Goal: Task Accomplishment & Management: Manage account settings

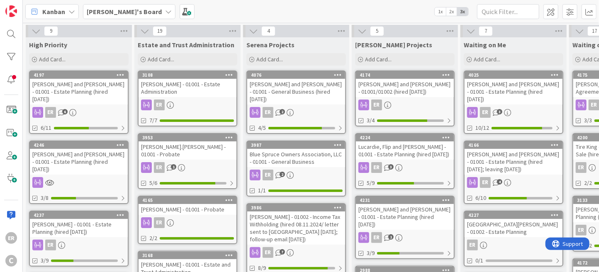
click at [100, 152] on div "[PERSON_NAME] and [PERSON_NAME] - 01001 - Estate Planning (hired [DATE])" at bounding box center [79, 162] width 98 height 26
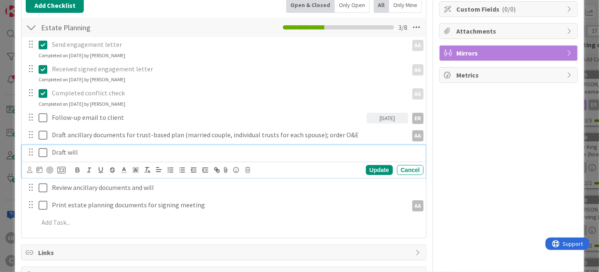
click at [87, 151] on p "Draft will" at bounding box center [236, 153] width 368 height 10
drag, startPoint x: 80, startPoint y: 153, endPoint x: 67, endPoint y: 149, distance: 13.7
click at [67, 149] on p "Draft will" at bounding box center [236, 153] width 368 height 10
click at [376, 170] on div "Update" at bounding box center [379, 170] width 27 height 10
click at [112, 151] on p "Review ancillary documents and will" at bounding box center [236, 153] width 368 height 10
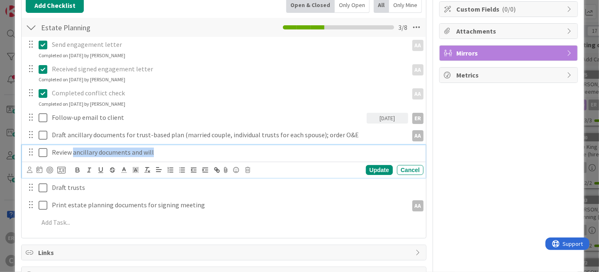
drag, startPoint x: 165, startPoint y: 153, endPoint x: 73, endPoint y: 155, distance: 91.6
click at [73, 155] on p "Review ancillary documents and will" at bounding box center [236, 153] width 368 height 10
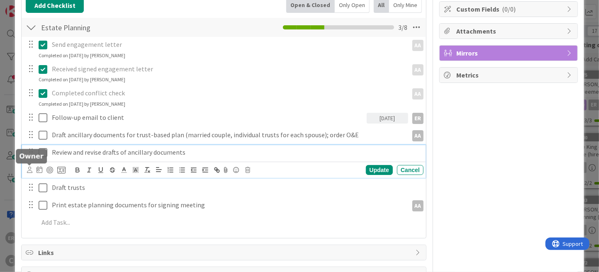
click at [27, 170] on icon at bounding box center [29, 170] width 5 height 6
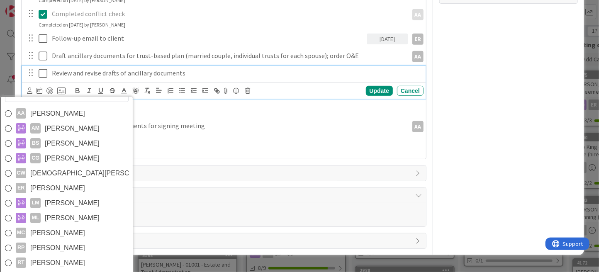
scroll to position [207, 0]
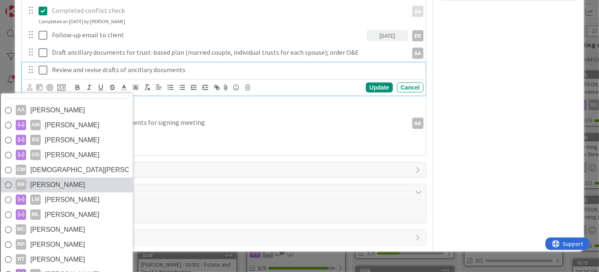
click at [57, 180] on span "[PERSON_NAME]" at bounding box center [57, 185] width 55 height 12
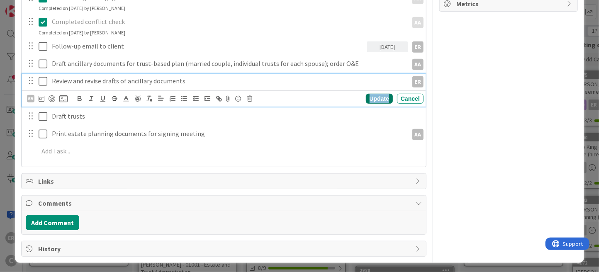
click at [366, 97] on div "Update" at bounding box center [379, 99] width 27 height 10
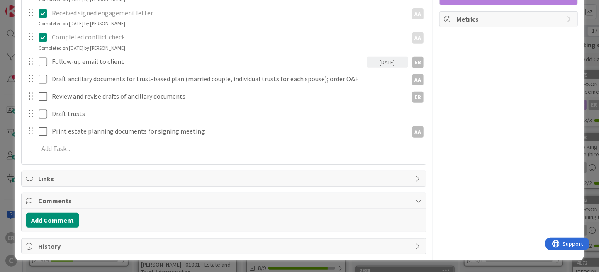
scroll to position [178, 0]
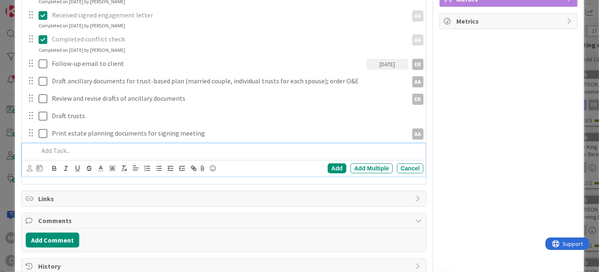
click at [62, 150] on div "Add Add Multiple Cancel" at bounding box center [223, 159] width 403 height 33
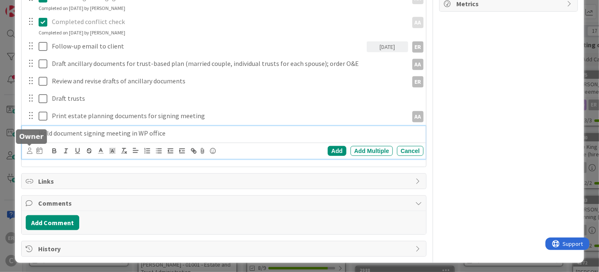
click at [30, 149] on icon at bounding box center [29, 151] width 5 height 6
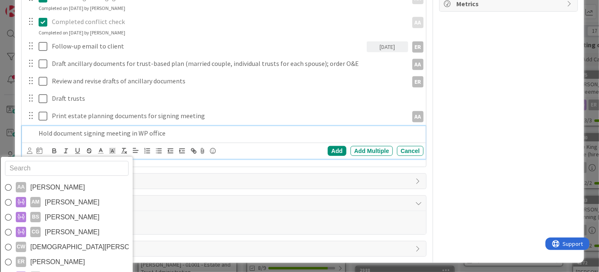
click at [70, 259] on link "ER [PERSON_NAME]" at bounding box center [67, 261] width 132 height 15
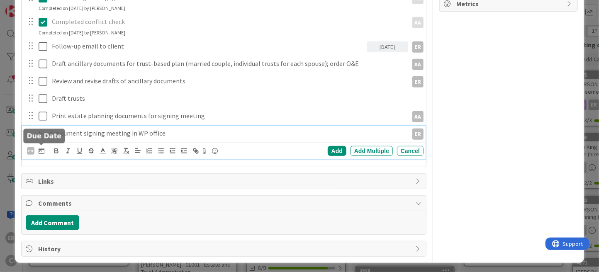
click at [40, 149] on icon at bounding box center [42, 150] width 6 height 7
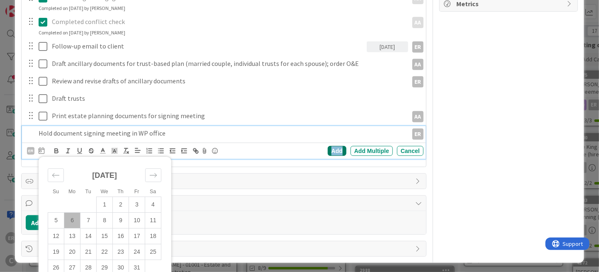
click at [333, 153] on div "Add" at bounding box center [336, 151] width 19 height 10
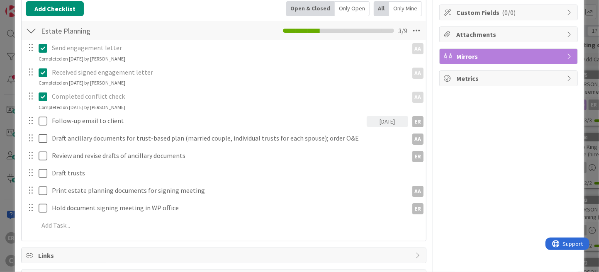
scroll to position [0, 0]
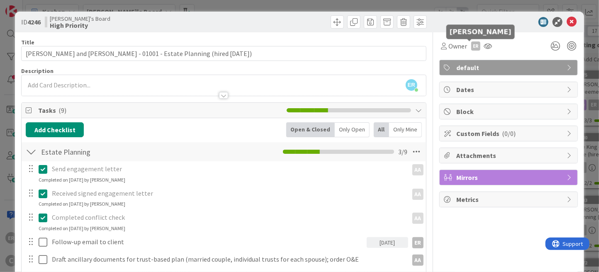
click at [471, 46] on div "ER" at bounding box center [475, 45] width 9 height 9
click at [452, 73] on link "Set as owner" at bounding box center [446, 74] width 65 height 13
click at [492, 47] on span "Watchers" at bounding box center [501, 46] width 27 height 10
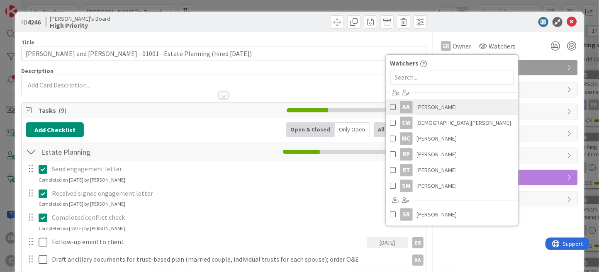
click at [452, 104] on span "[PERSON_NAME]" at bounding box center [437, 107] width 40 height 12
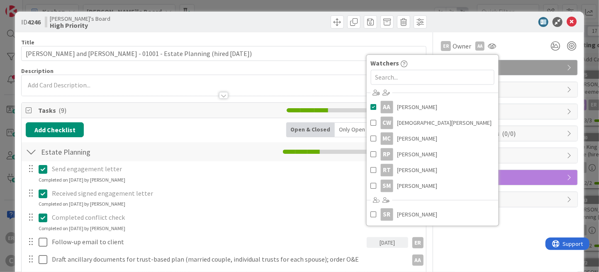
click at [500, 27] on div at bounding box center [504, 22] width 147 height 10
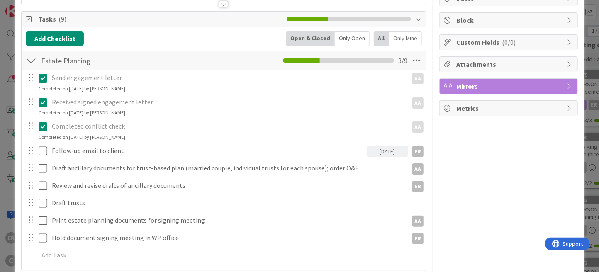
scroll to position [124, 0]
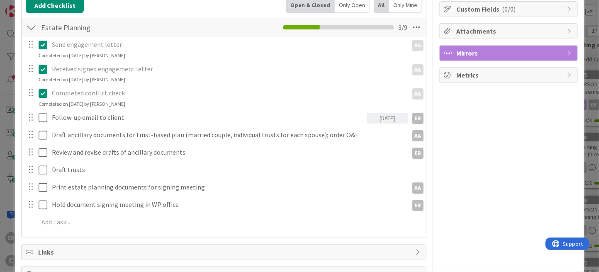
click at [476, 51] on span "Mirrors" at bounding box center [509, 53] width 106 height 10
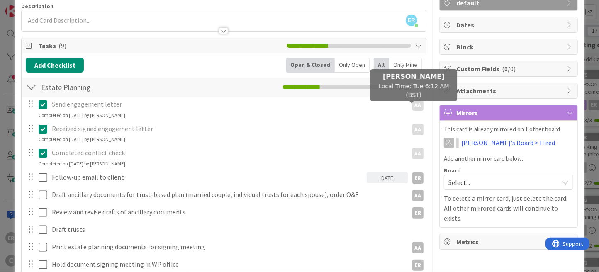
scroll to position [0, 0]
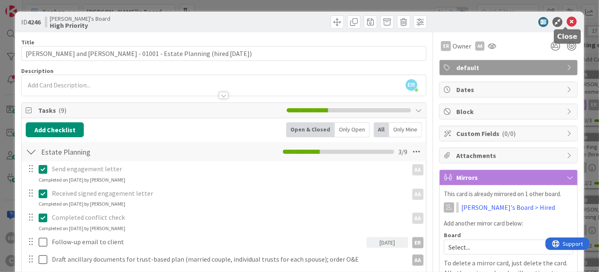
click at [566, 24] on icon at bounding box center [571, 22] width 10 height 10
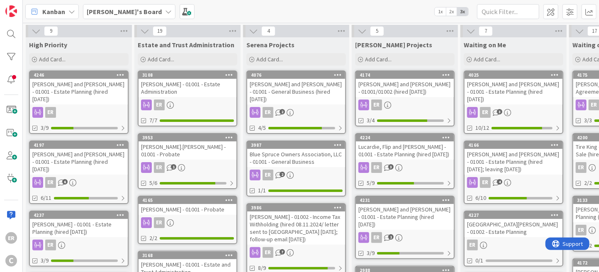
click at [90, 149] on div "[PERSON_NAME] and [PERSON_NAME] - 01001 - Estate Planning (hired [DATE])" at bounding box center [79, 162] width 98 height 26
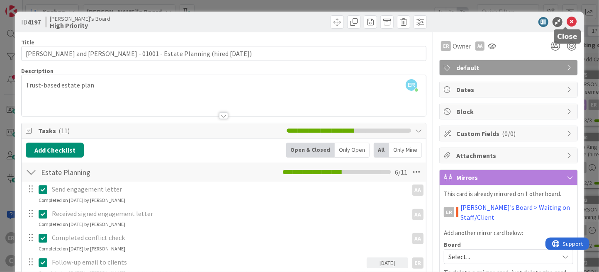
click at [567, 24] on icon at bounding box center [571, 22] width 10 height 10
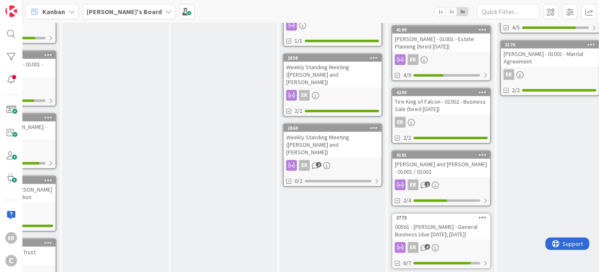
scroll to position [446, 181]
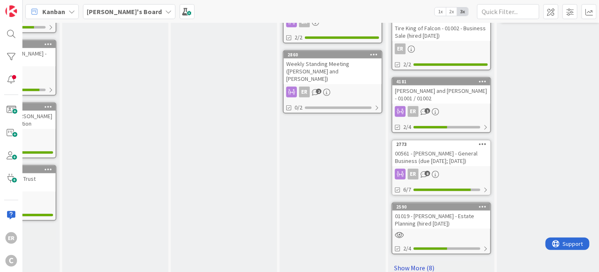
click at [403, 261] on link "Show More (8)" at bounding box center [440, 267] width 99 height 13
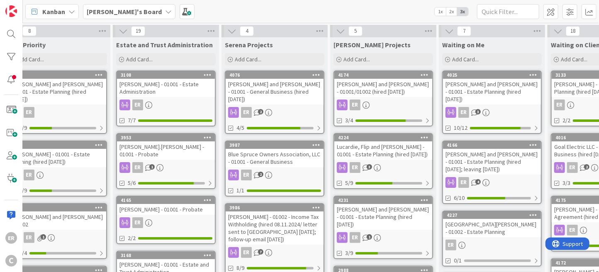
scroll to position [0, 0]
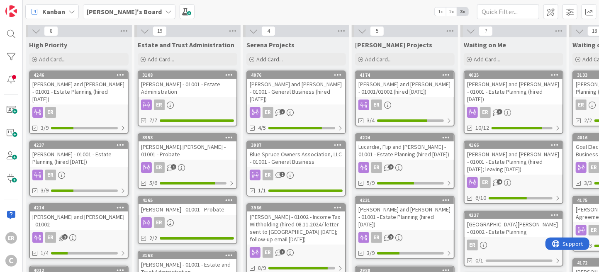
click at [100, 151] on div "[PERSON_NAME] - 01001 - Estate Planning (hired [DATE])" at bounding box center [79, 158] width 98 height 18
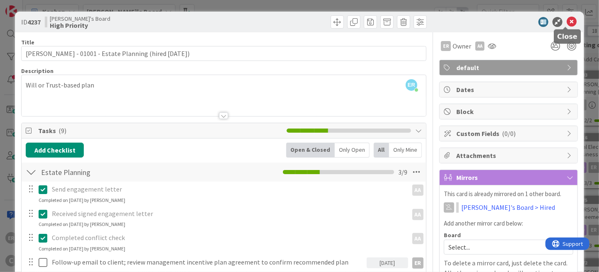
click at [567, 24] on icon at bounding box center [571, 22] width 10 height 10
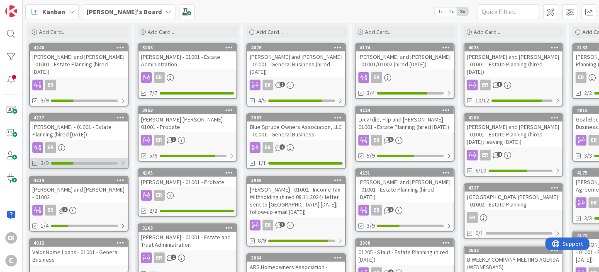
scroll to position [41, 0]
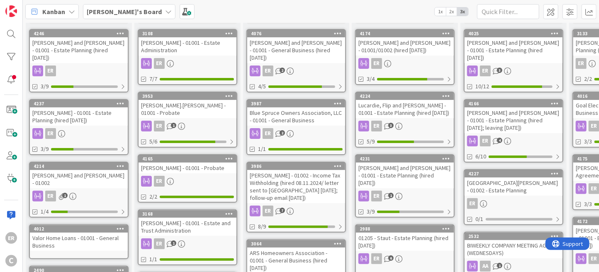
click at [102, 191] on div "ER 1" at bounding box center [79, 196] width 98 height 11
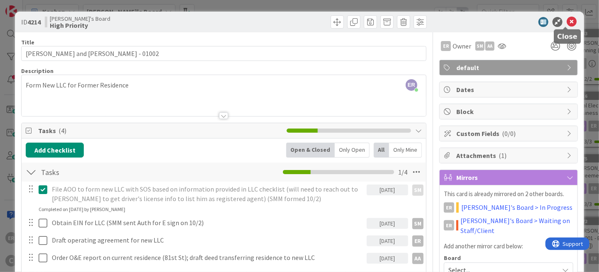
click at [566, 23] on icon at bounding box center [571, 22] width 10 height 10
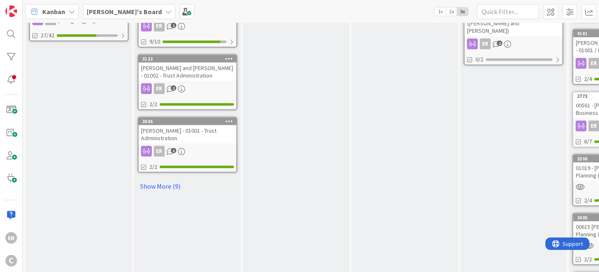
scroll to position [497, 0]
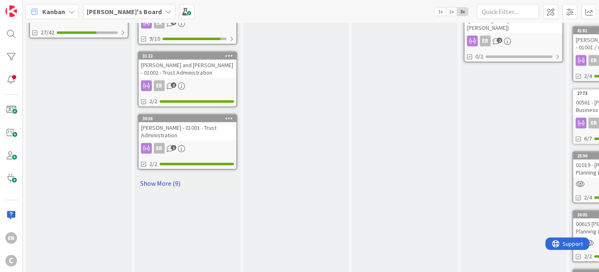
click at [176, 177] on link "Show More (9)" at bounding box center [187, 183] width 99 height 13
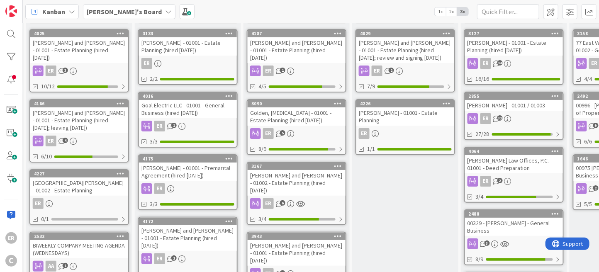
scroll to position [0, 434]
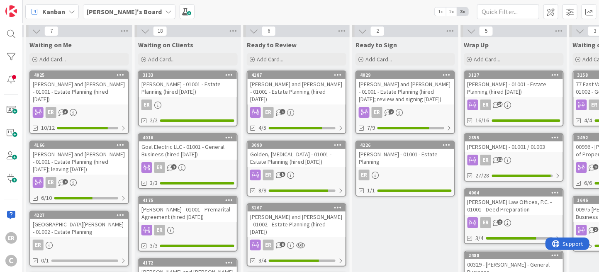
click at [414, 165] on div "[PERSON_NAME] - 01001 - Estate Planning" at bounding box center [405, 158] width 98 height 18
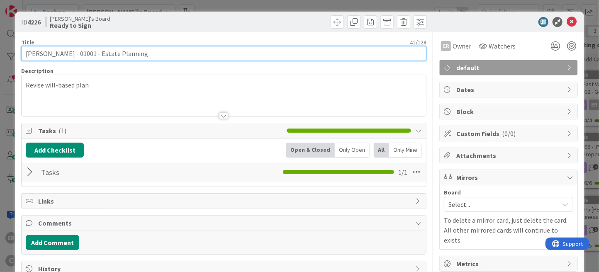
click at [158, 55] on input "[PERSON_NAME] - 01001 - Estate Planning" at bounding box center [223, 53] width 405 height 15
type input "[PERSON_NAME] - 01001 - Estate Planning (signing [DATE])"
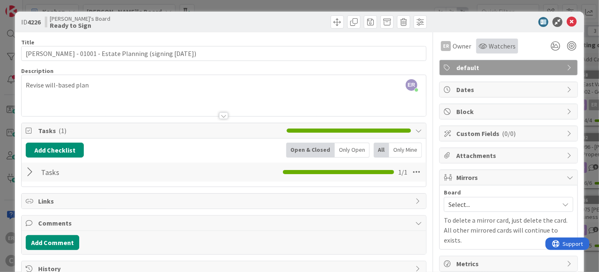
click at [494, 47] on span "Watchers" at bounding box center [501, 46] width 27 height 10
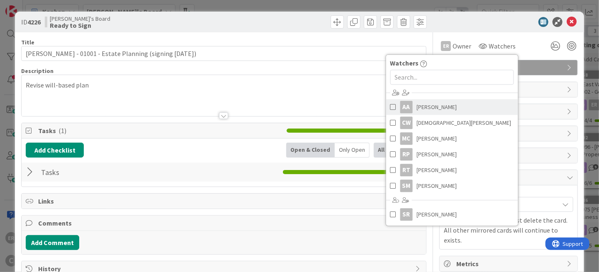
click at [421, 103] on span "[PERSON_NAME]" at bounding box center [437, 107] width 40 height 12
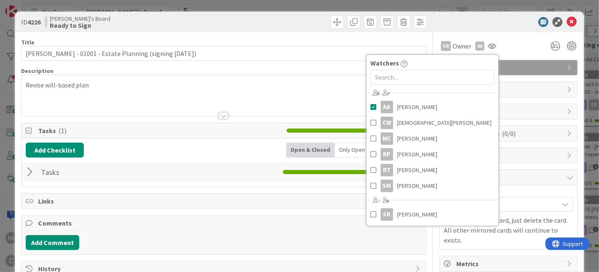
click at [298, 21] on div at bounding box center [326, 21] width 201 height 13
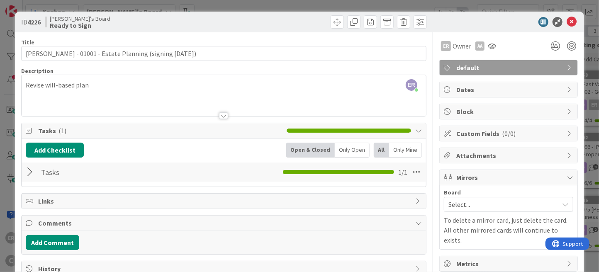
scroll to position [20, 0]
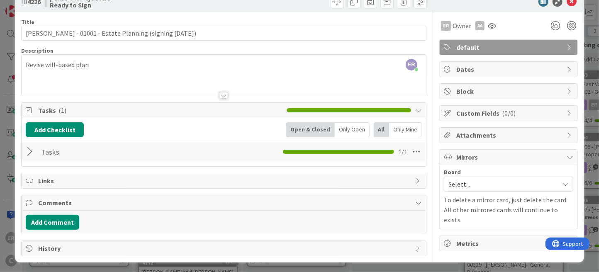
click at [462, 184] on span "Select..." at bounding box center [501, 184] width 106 height 12
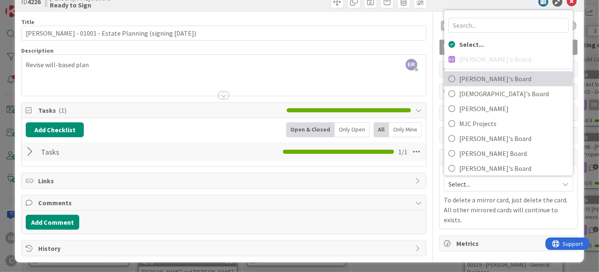
click at [478, 80] on span "[PERSON_NAME]'s Board" at bounding box center [513, 79] width 109 height 12
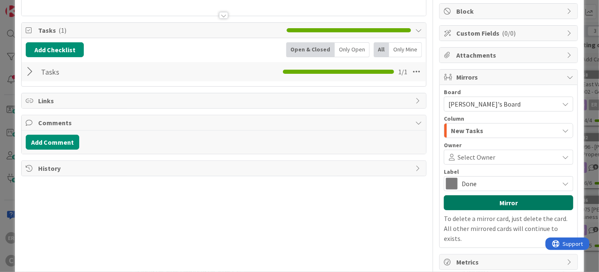
scroll to position [103, 0]
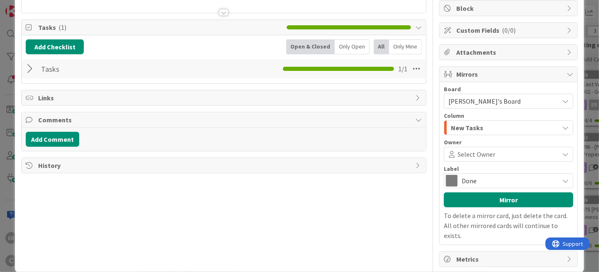
click at [480, 153] on span "Select Owner" at bounding box center [476, 154] width 38 height 10
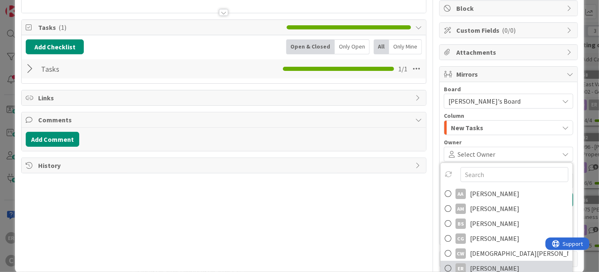
click at [489, 266] on span "[PERSON_NAME]" at bounding box center [494, 268] width 49 height 12
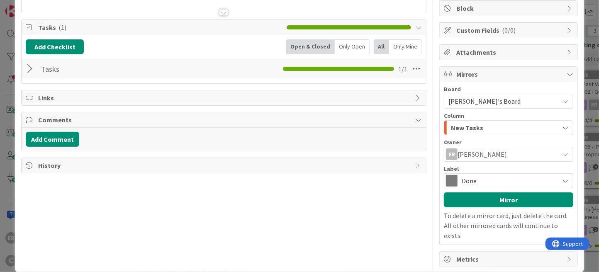
click at [467, 184] on span "Done" at bounding box center [507, 181] width 93 height 12
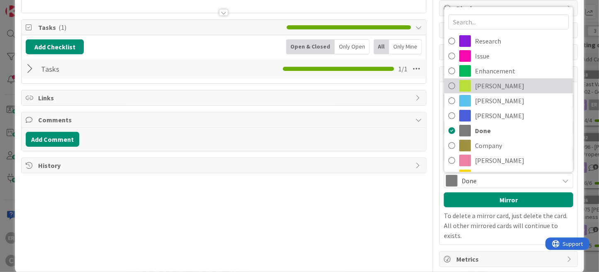
click at [480, 86] on span "[PERSON_NAME]" at bounding box center [522, 86] width 94 height 12
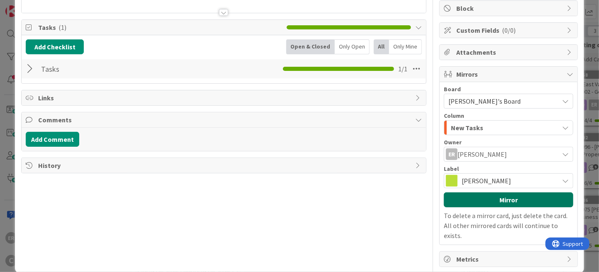
click at [482, 196] on button "Mirror" at bounding box center [508, 199] width 129 height 15
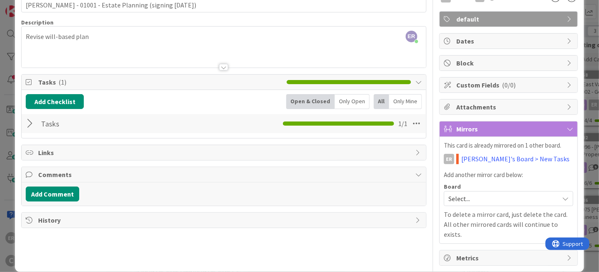
scroll to position [7, 0]
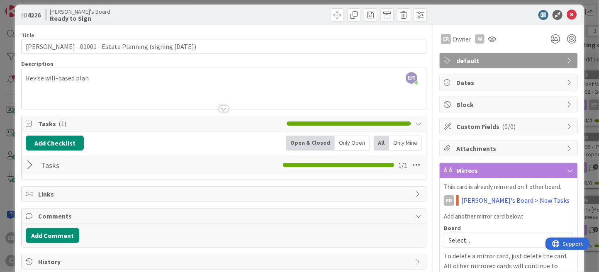
click at [28, 167] on div at bounding box center [31, 165] width 11 height 15
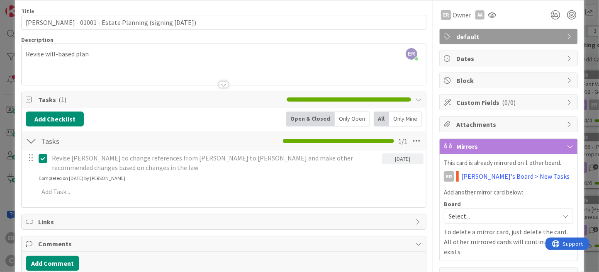
scroll to position [48, 0]
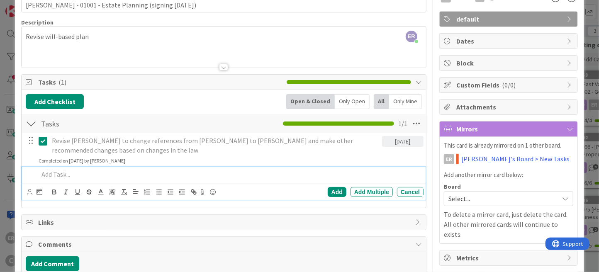
click at [92, 172] on p at bounding box center [229, 175] width 381 height 10
click at [29, 191] on icon at bounding box center [29, 192] width 5 height 6
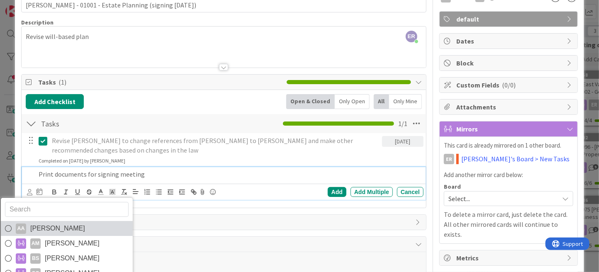
click at [55, 228] on span "[PERSON_NAME]" at bounding box center [57, 228] width 55 height 12
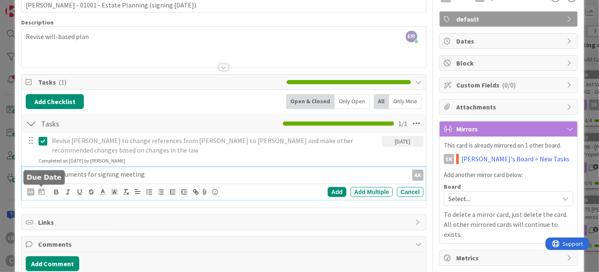
click at [41, 190] on icon at bounding box center [42, 191] width 6 height 7
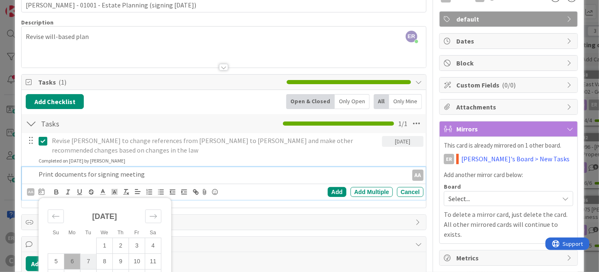
click at [87, 262] on td "7" at bounding box center [88, 262] width 16 height 16
click at [327, 191] on div "Add" at bounding box center [336, 192] width 19 height 10
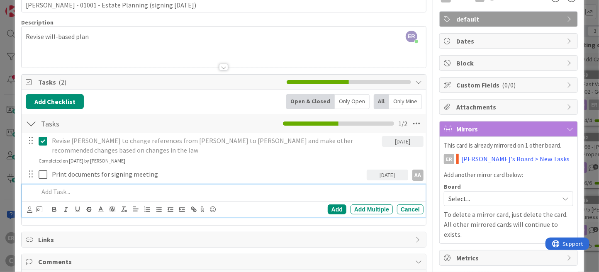
click at [124, 189] on p at bounding box center [229, 192] width 381 height 10
click at [27, 208] on icon at bounding box center [29, 209] width 5 height 6
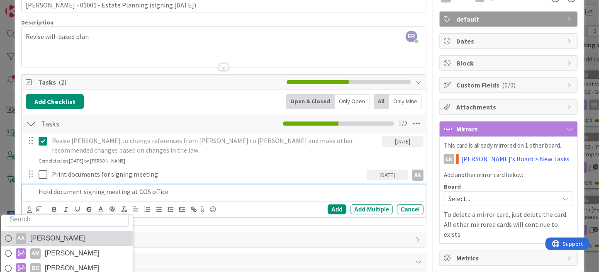
scroll to position [14, 0]
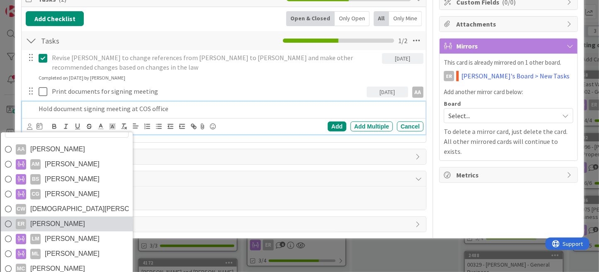
click at [82, 218] on link "ER [PERSON_NAME]" at bounding box center [67, 223] width 132 height 15
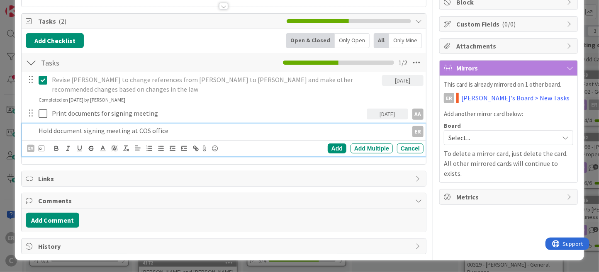
scroll to position [107, 0]
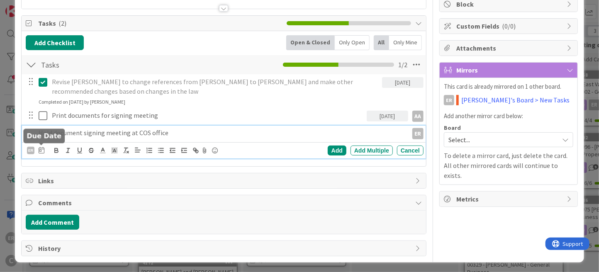
click at [42, 149] on icon at bounding box center [42, 150] width 6 height 7
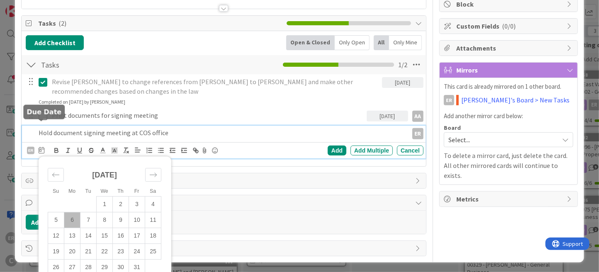
scroll to position [131, 0]
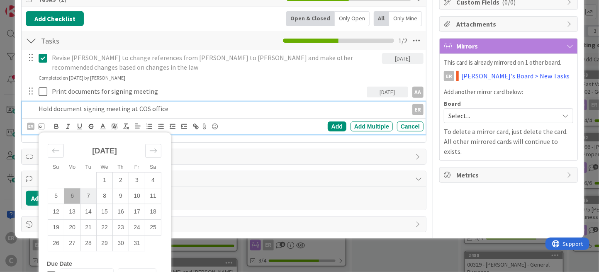
click at [88, 194] on td "7" at bounding box center [88, 196] width 16 height 16
type input "[DATE]"
click at [331, 124] on div "Add" at bounding box center [336, 126] width 19 height 10
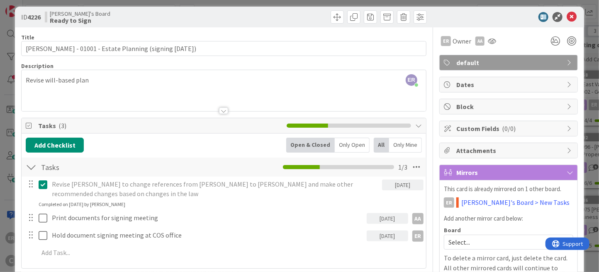
scroll to position [0, 0]
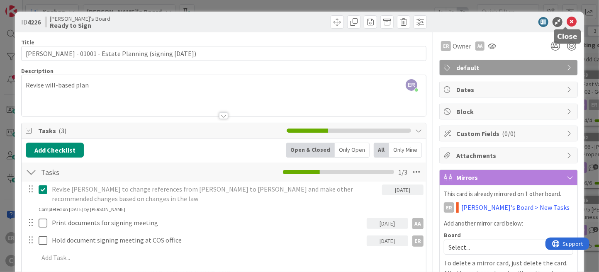
click at [569, 22] on icon at bounding box center [571, 22] width 10 height 10
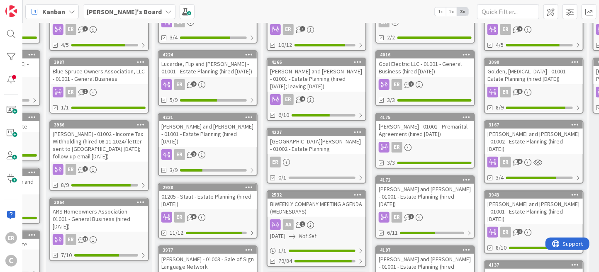
scroll to position [0, 197]
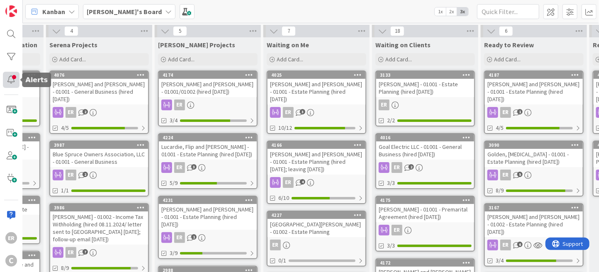
click at [13, 83] on div at bounding box center [11, 80] width 17 height 16
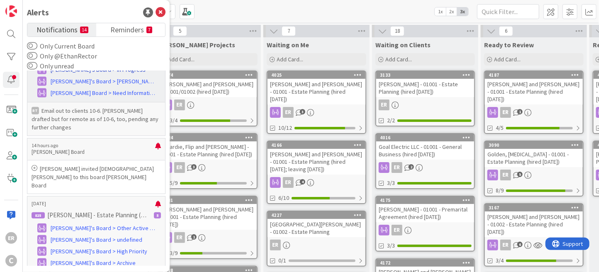
scroll to position [290, 0]
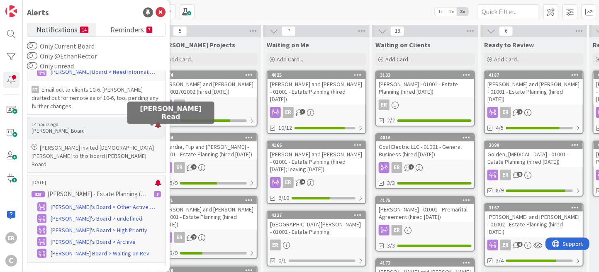
click at [155, 130] on div at bounding box center [158, 127] width 6 height 13
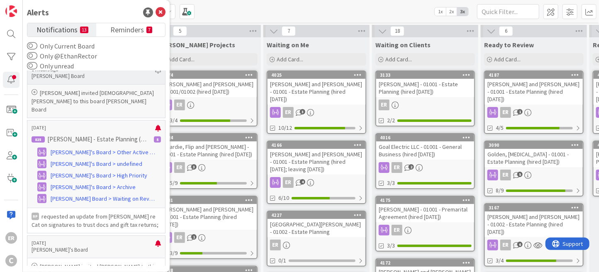
scroll to position [373, 0]
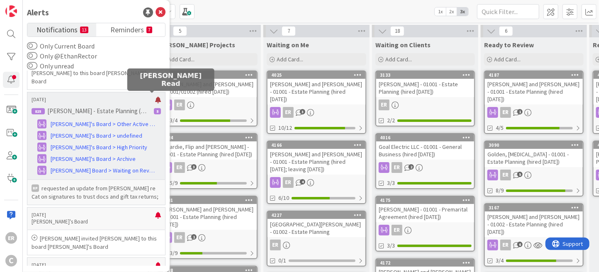
click at [155, 97] on div at bounding box center [158, 100] width 6 height 7
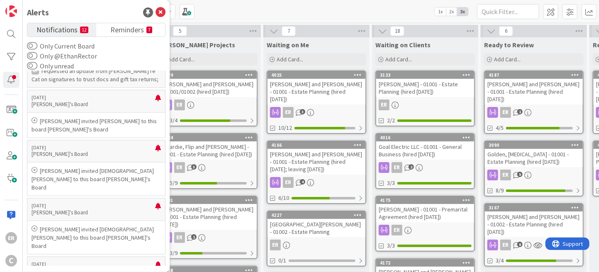
scroll to position [497, 0]
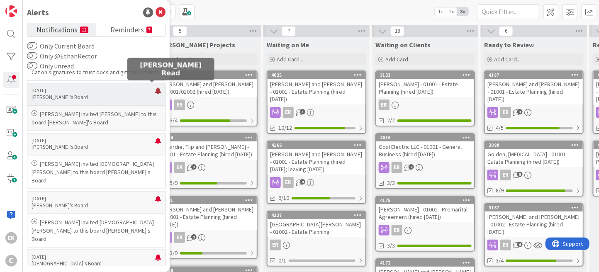
click at [155, 88] on div at bounding box center [158, 93] width 6 height 13
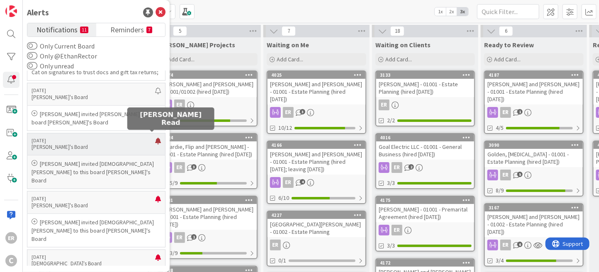
click at [155, 138] on div at bounding box center [158, 144] width 6 height 13
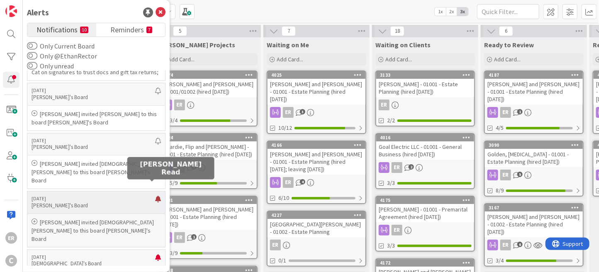
click at [155, 196] on div at bounding box center [158, 202] width 6 height 13
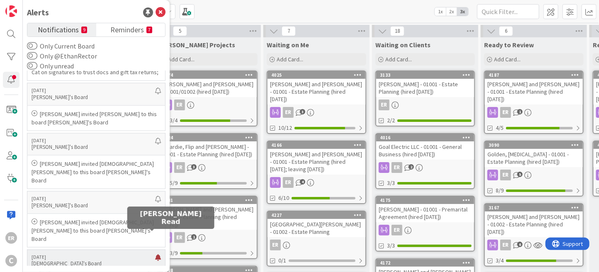
click at [155, 254] on div at bounding box center [158, 260] width 6 height 13
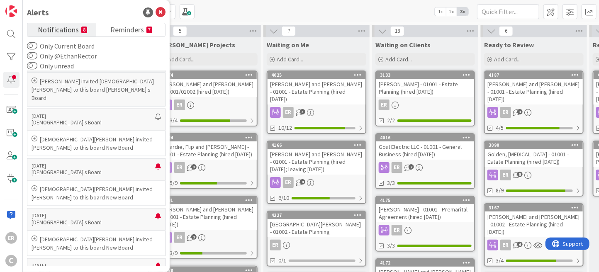
scroll to position [663, 0]
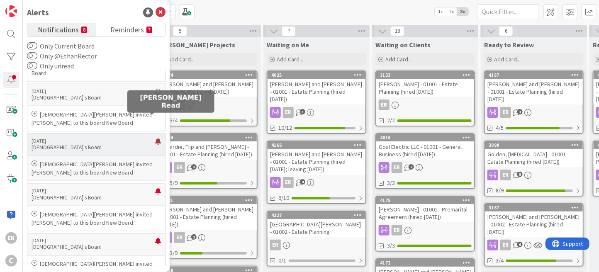
click at [155, 138] on div at bounding box center [158, 144] width 6 height 13
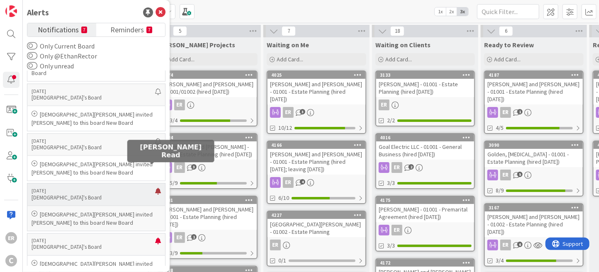
click at [155, 188] on div at bounding box center [158, 194] width 6 height 13
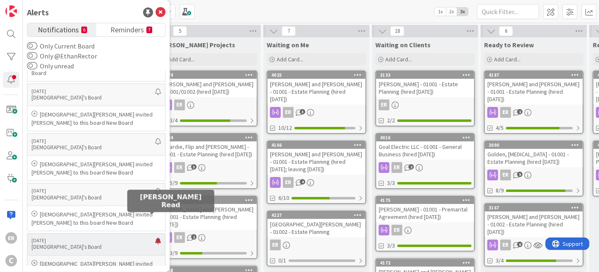
click at [155, 238] on div at bounding box center [158, 244] width 6 height 13
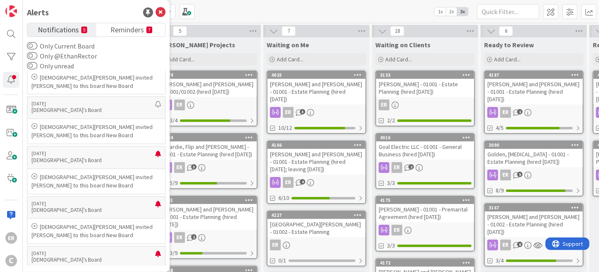
scroll to position [829, 0]
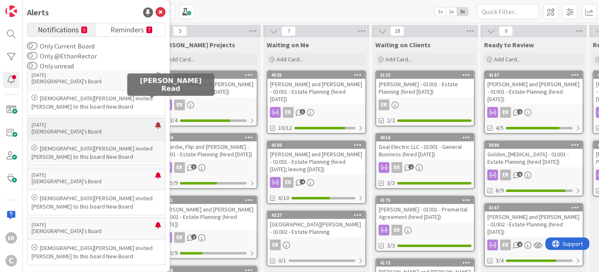
click at [155, 122] on div at bounding box center [158, 128] width 6 height 13
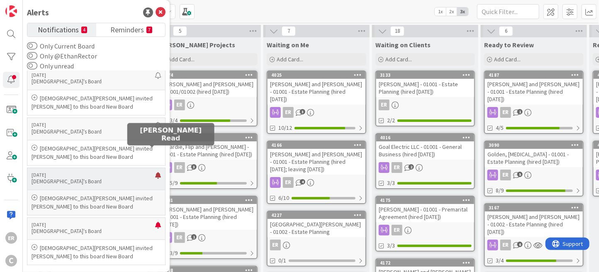
click at [155, 172] on div at bounding box center [158, 178] width 6 height 13
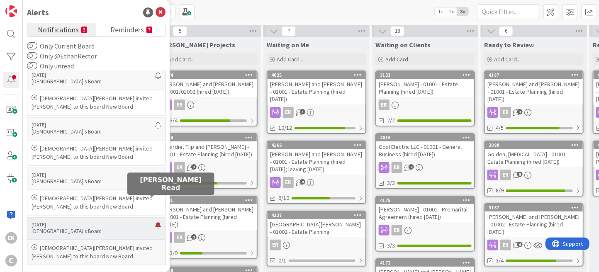
click at [155, 222] on div at bounding box center [158, 228] width 6 height 13
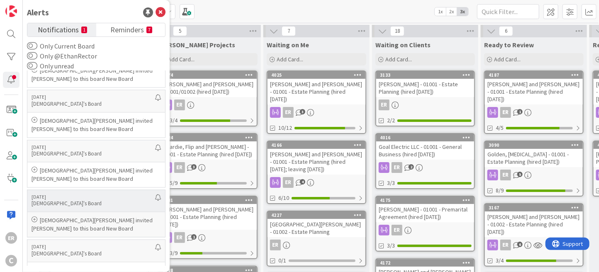
scroll to position [903, 0]
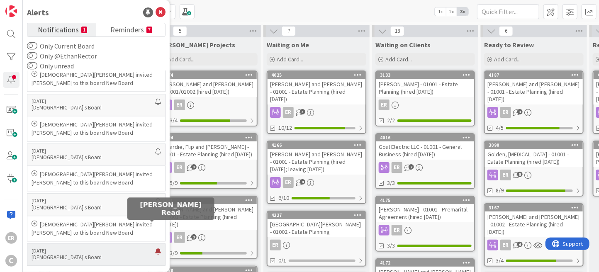
click at [155, 248] on div at bounding box center [158, 254] width 6 height 13
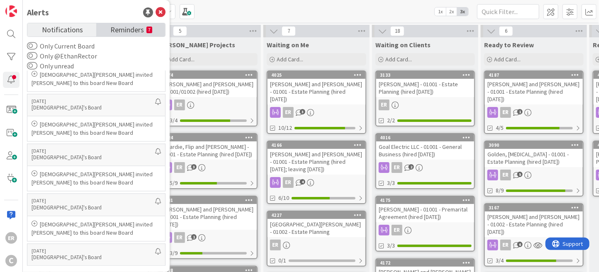
click at [126, 27] on span "Reminders" at bounding box center [127, 29] width 34 height 12
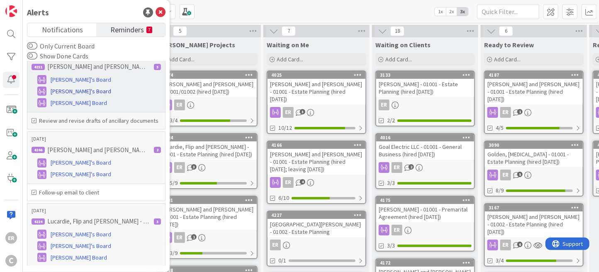
scroll to position [397, 0]
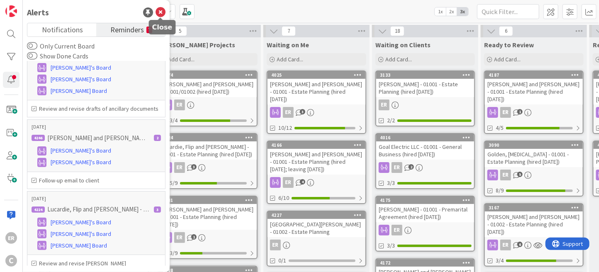
click at [161, 14] on icon at bounding box center [160, 12] width 10 height 10
